Goal: Transaction & Acquisition: Obtain resource

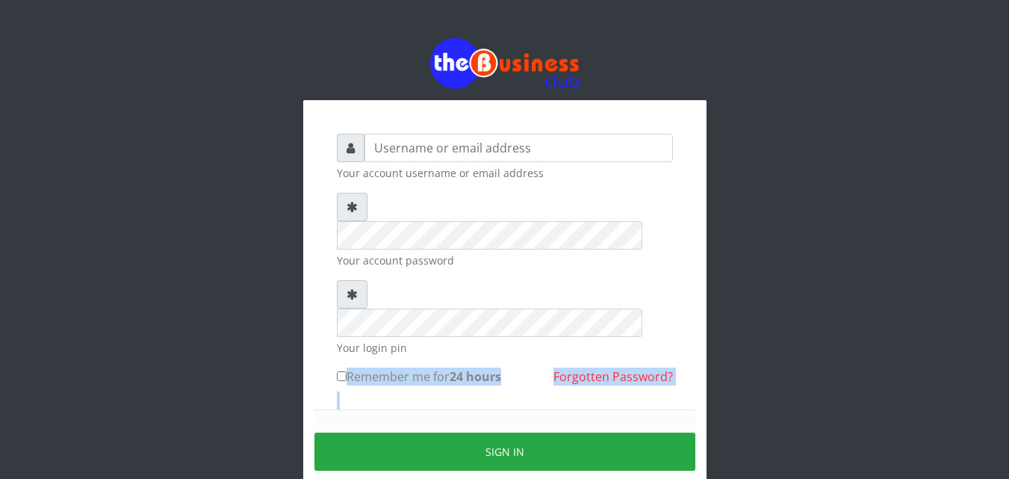
drag, startPoint x: 0, startPoint y: 0, endPoint x: 450, endPoint y: 370, distance: 582.5
click at [450, 370] on form "Your account username or email address Your account password Your login pin Rem…" at bounding box center [505, 332] width 336 height 396
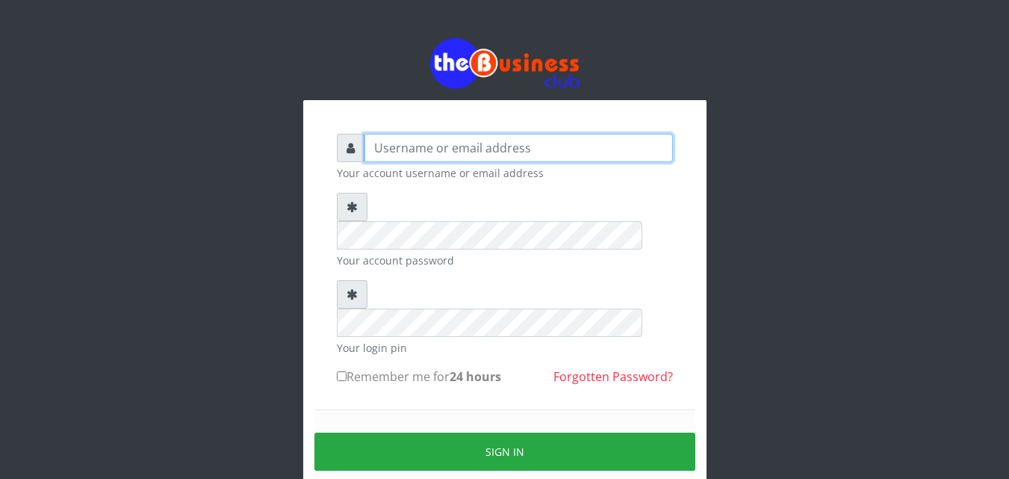
click at [370, 146] on input "text" at bounding box center [518, 148] width 308 height 28
click at [370, 146] on input "samueloyewole466@" at bounding box center [518, 148] width 308 height 28
click at [494, 149] on input "samueloyewole466@" at bounding box center [518, 148] width 308 height 28
type input "[EMAIL_ADDRESS][DOMAIN_NAME]"
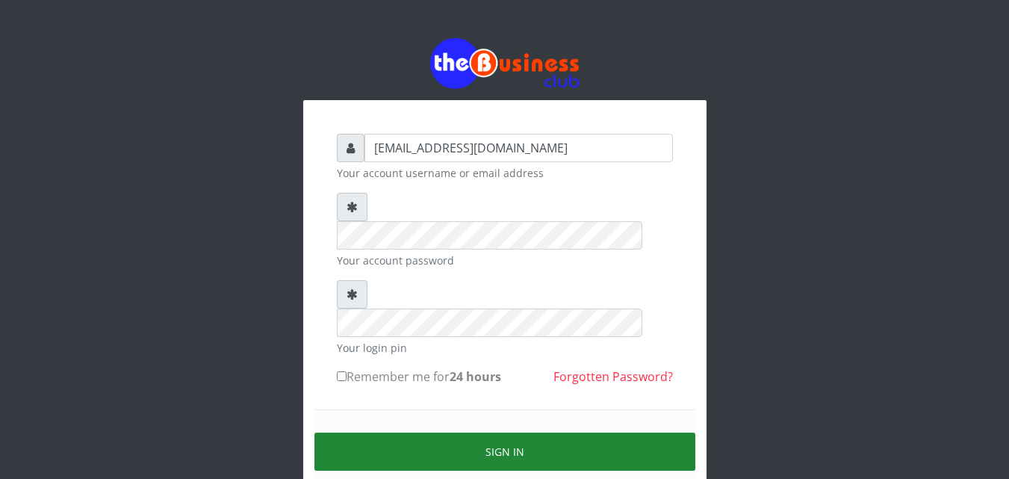
click at [506, 432] on button "Sign in" at bounding box center [504, 451] width 381 height 38
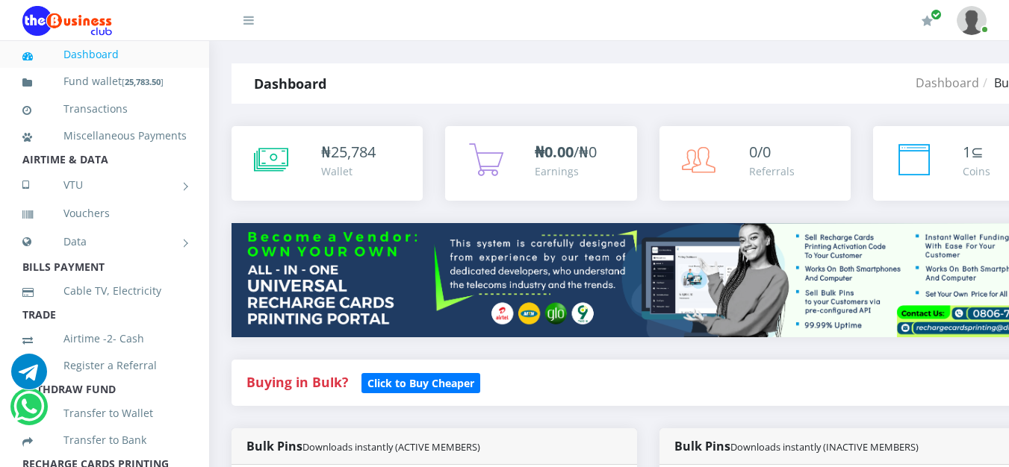
scroll to position [0, 98]
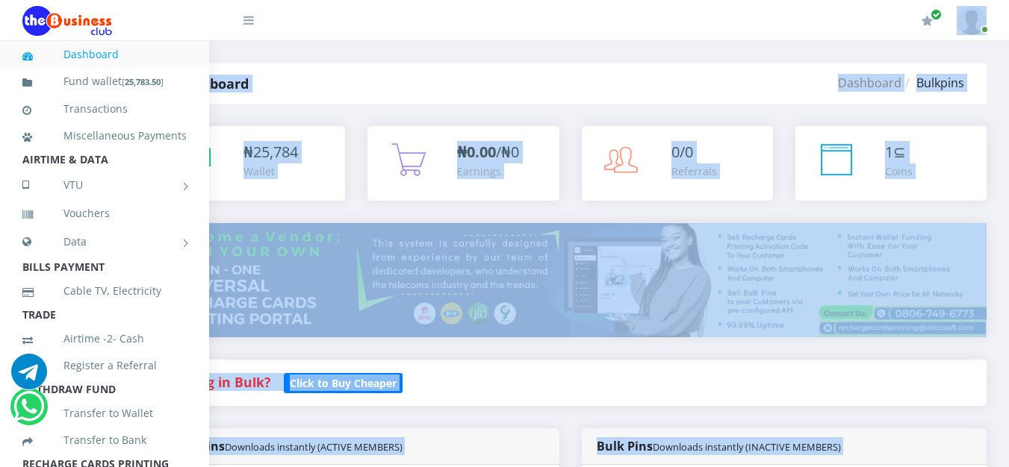
drag, startPoint x: 1008, startPoint y: 31, endPoint x: 1013, endPoint y: 45, distance: 15.1
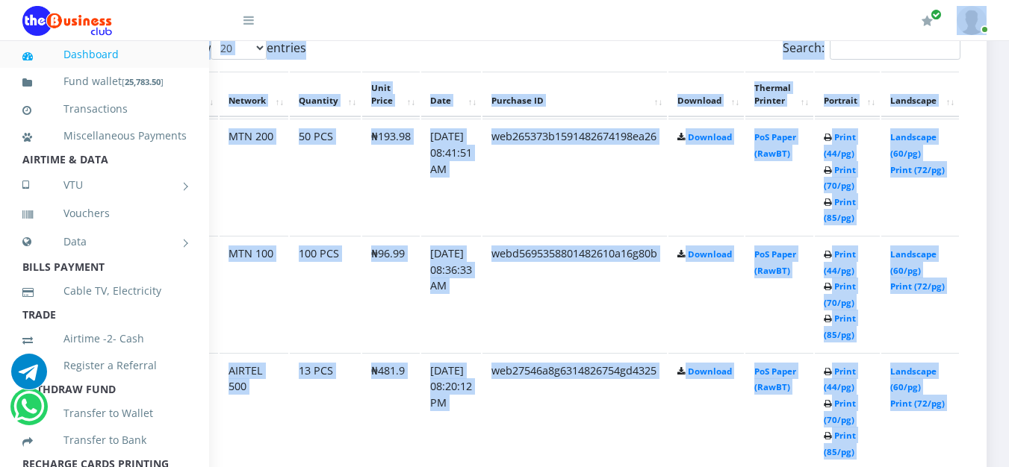
scroll to position [862, 98]
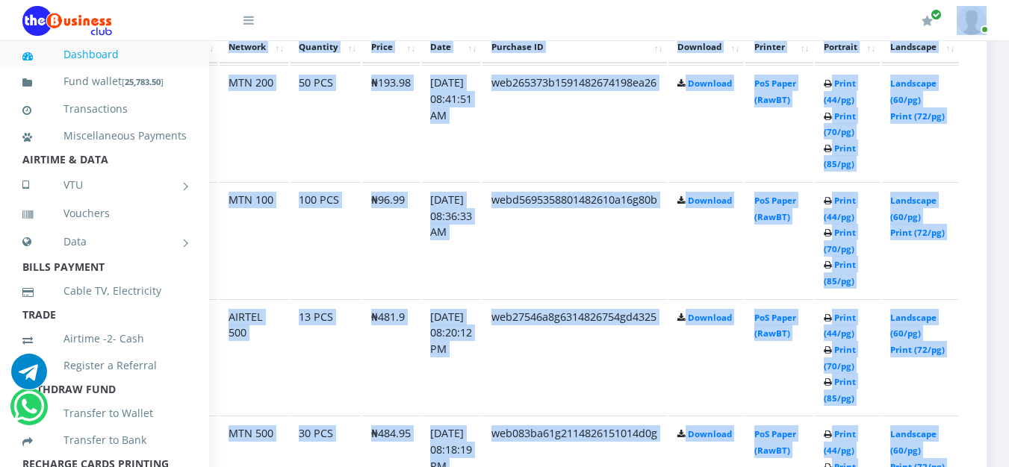
click at [955, 93] on td "Landscape (60/pg) Print (72/pg)" at bounding box center [920, 123] width 78 height 116
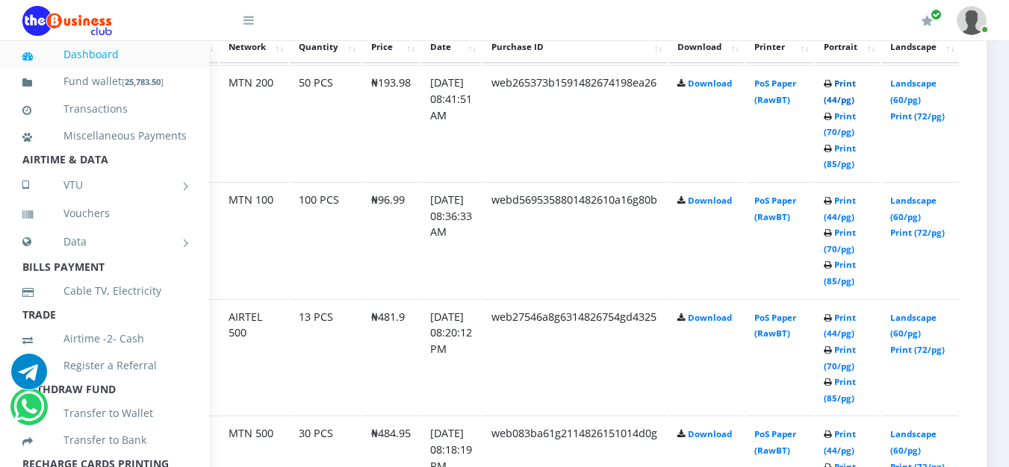
click at [842, 84] on link "Print (44/pg)" at bounding box center [840, 92] width 32 height 28
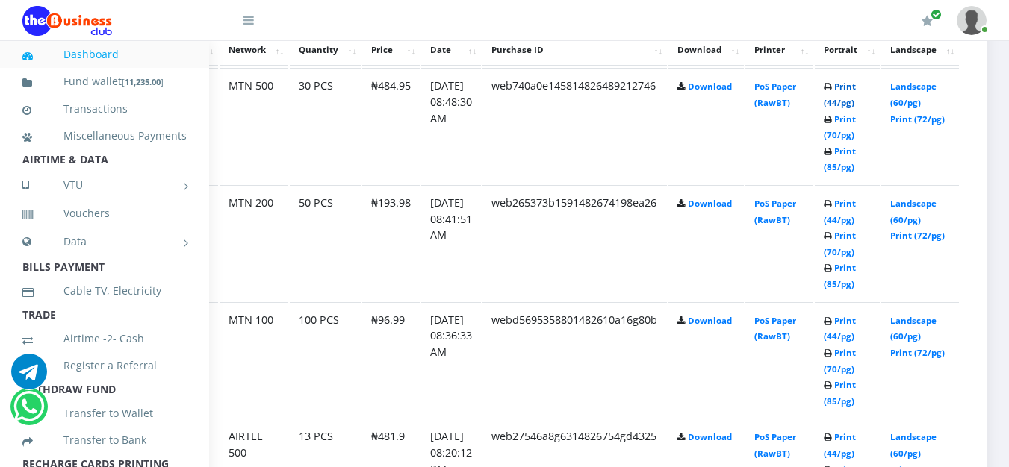
click at [851, 86] on link "Print (44/pg)" at bounding box center [840, 95] width 32 height 28
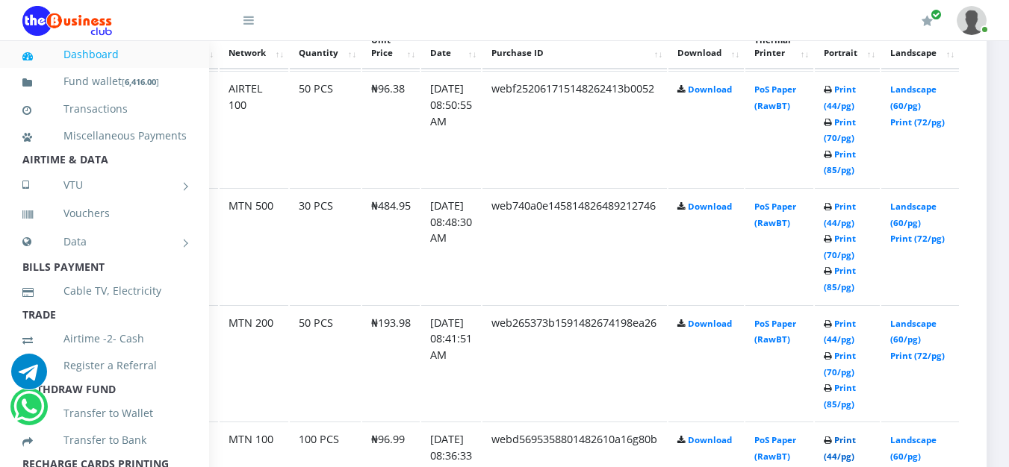
click at [848, 444] on link "Print (44/pg)" at bounding box center [840, 449] width 32 height 28
click at [849, 444] on link "Print (44/pg)" at bounding box center [840, 449] width 32 height 28
click at [847, 205] on link "Print (44/pg)" at bounding box center [840, 215] width 32 height 28
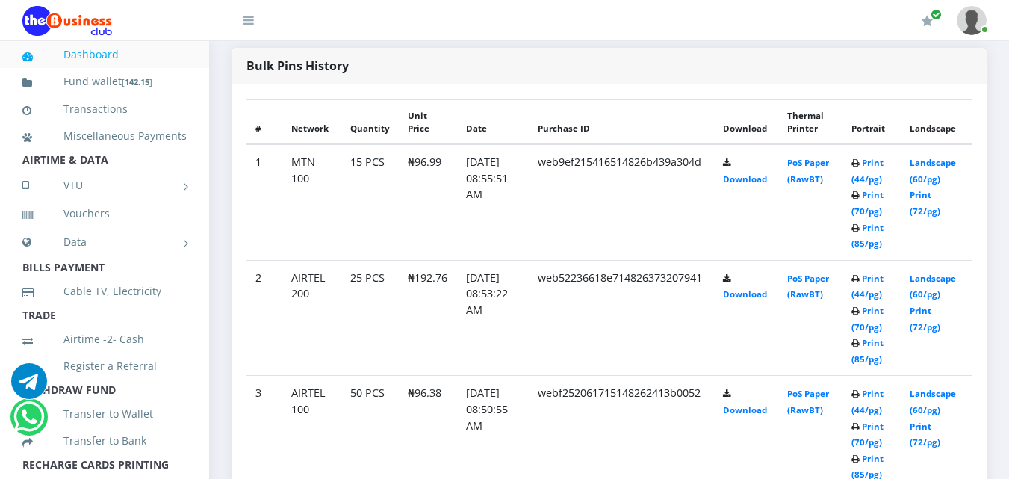
click at [624, 231] on td "web9ef215416514826b439a304d" at bounding box center [621, 202] width 185 height 116
click at [894, 167] on td "Print (44/pg) Print (70/pg) Print (85/pg)" at bounding box center [871, 202] width 58 height 116
click at [883, 270] on td "Print (44/pg) Print (70/pg) Print (85/pg)" at bounding box center [871, 318] width 58 height 116
click at [875, 276] on link "Print (44/pg)" at bounding box center [867, 287] width 32 height 28
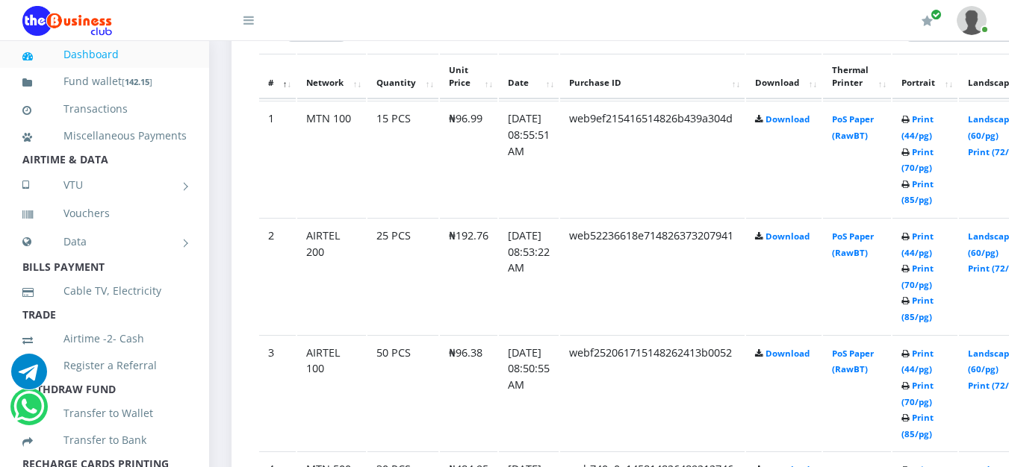
scroll to position [844, 0]
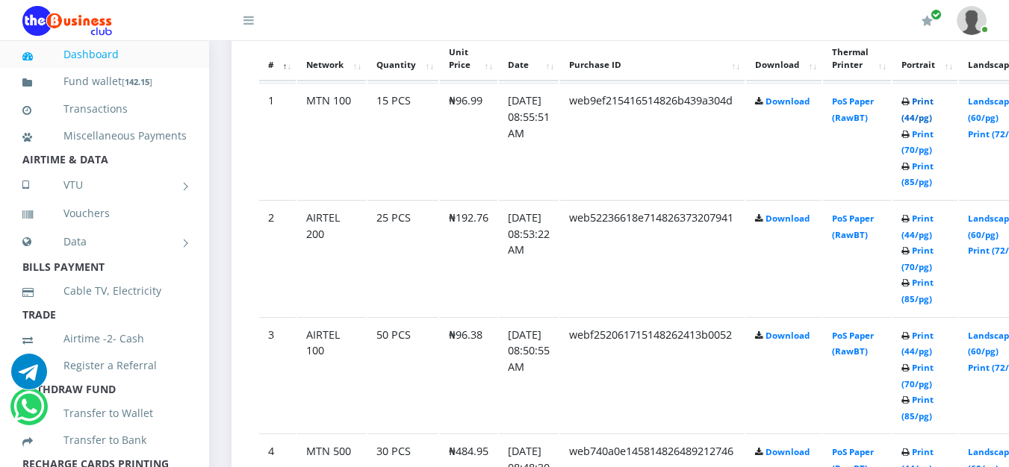
click at [933, 102] on link "Print (44/pg)" at bounding box center [917, 110] width 32 height 28
